Goal: Participate in discussion: Engage in conversation with other users on a specific topic

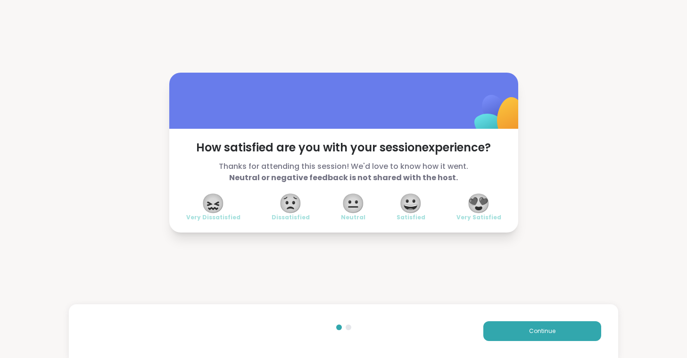
click at [482, 208] on span "😍" at bounding box center [479, 203] width 24 height 17
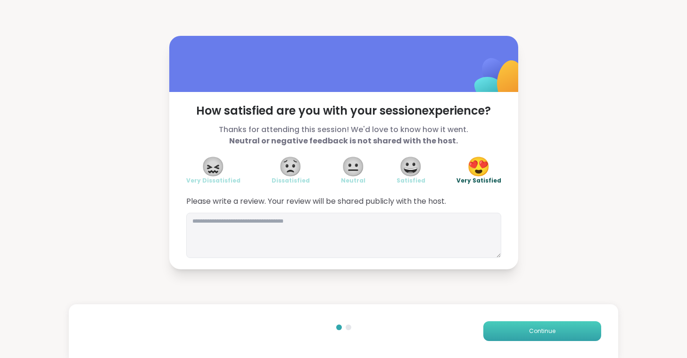
click at [516, 334] on button "Continue" at bounding box center [543, 331] width 118 height 20
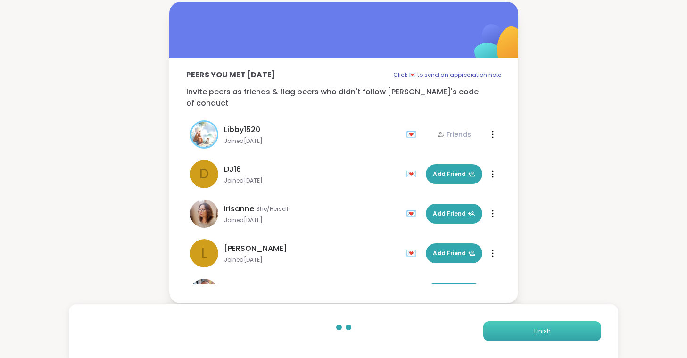
click at [516, 334] on button "Finish" at bounding box center [543, 331] width 118 height 20
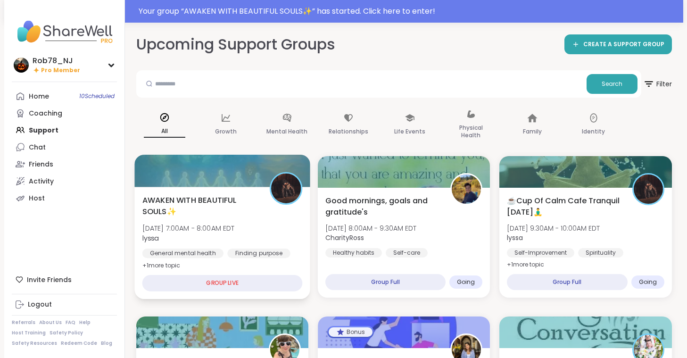
click at [234, 232] on span "[DATE] 7:00AM - 8:00AM EDT" at bounding box center [188, 228] width 92 height 9
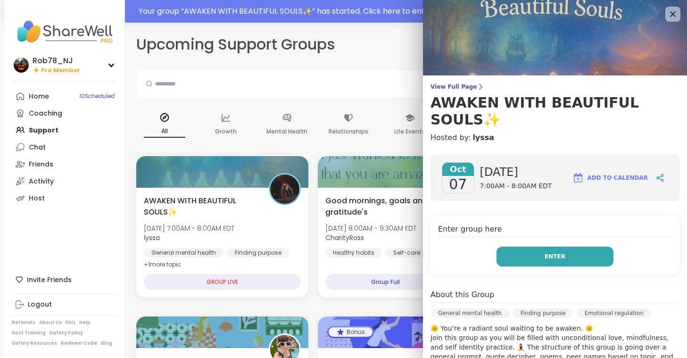
click at [543, 247] on button "Enter" at bounding box center [555, 257] width 117 height 20
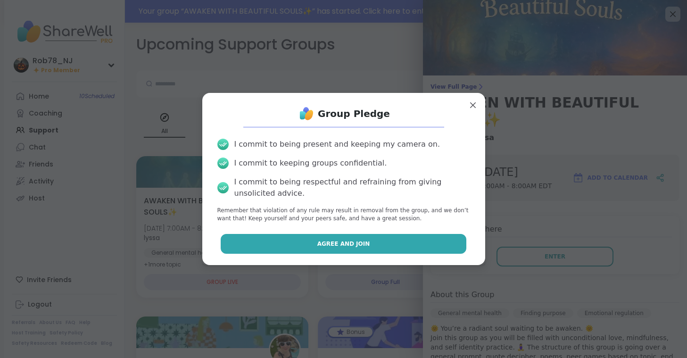
click at [373, 249] on button "Agree and Join" at bounding box center [344, 244] width 246 height 20
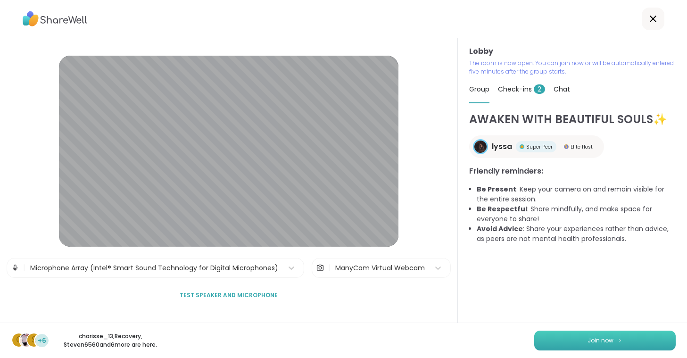
click at [571, 342] on button "Join now" at bounding box center [605, 341] width 142 height 20
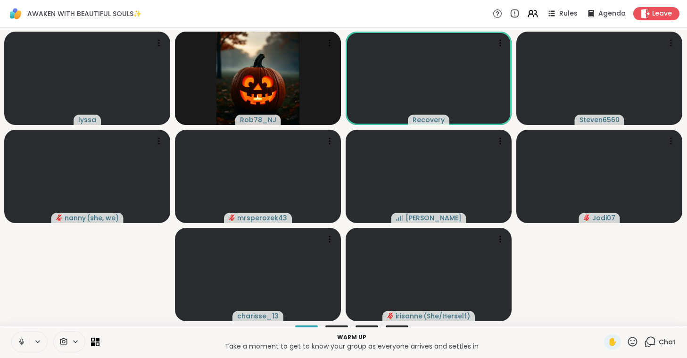
click at [20, 344] on icon at bounding box center [21, 342] width 8 height 8
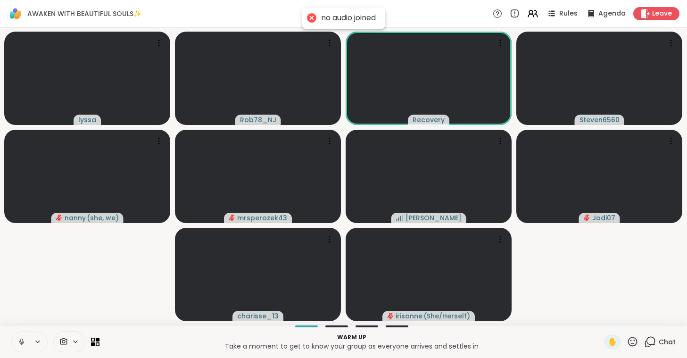
click at [18, 342] on icon at bounding box center [21, 342] width 8 height 8
click at [70, 342] on span at bounding box center [63, 341] width 18 height 9
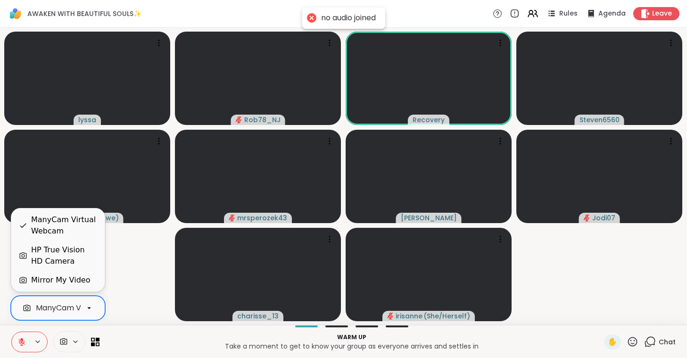
click at [81, 317] on div "ManyCam Virtual Webcam" at bounding box center [58, 308] width 94 height 25
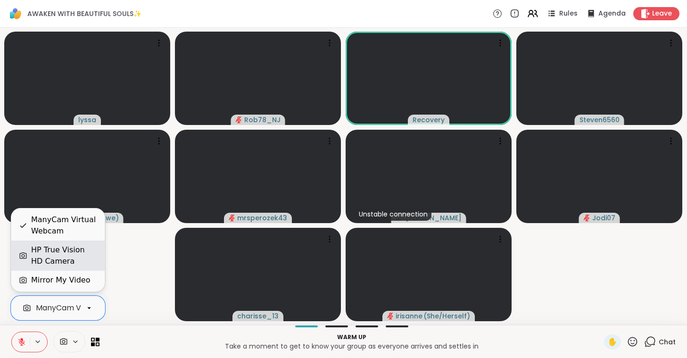
click at [84, 255] on div "HP True Vision HD Camera" at bounding box center [64, 255] width 66 height 23
